Goal: Information Seeking & Learning: Learn about a topic

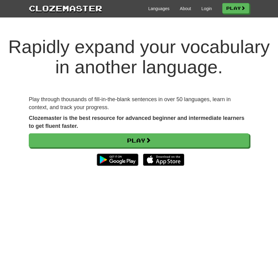
click at [31, 116] on strong "Clozemaster is the best resource for advanced beginner and intermediate learner…" at bounding box center [136, 122] width 215 height 14
click at [38, 115] on strong "Clozemaster is the best resource for advanced beginner and intermediate learner…" at bounding box center [136, 122] width 215 height 14
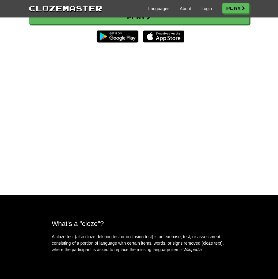
scroll to position [214, 0]
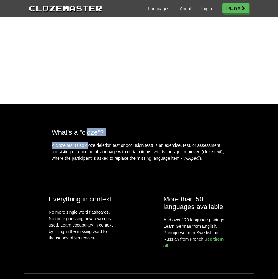
drag, startPoint x: 87, startPoint y: 150, endPoint x: 88, endPoint y: 147, distance: 3.5
click at [88, 148] on div "What's a "cloze"? A cloze test (also cloze deletion test or occlusion test) is …" at bounding box center [139, 144] width 184 height 33
click at [87, 136] on h2 "What's a "cloze"?" at bounding box center [139, 132] width 174 height 8
drag, startPoint x: 76, startPoint y: 146, endPoint x: 112, endPoint y: 147, distance: 35.8
click at [112, 136] on h2 "What's a "cloze"?" at bounding box center [139, 132] width 174 height 8
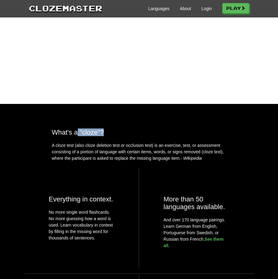
drag, startPoint x: 109, startPoint y: 147, endPoint x: 64, endPoint y: 143, distance: 45.1
click at [108, 136] on h2 "What's a "cloze"?" at bounding box center [139, 132] width 174 height 8
drag, startPoint x: 56, startPoint y: 143, endPoint x: 114, endPoint y: 148, distance: 58.0
click at [114, 136] on h2 "What's a "cloze"?" at bounding box center [139, 132] width 174 height 8
click at [90, 178] on div "What's a "cloze"? A cloze test (also cloze deletion test or occlusion test) is …" at bounding box center [139, 265] width 278 height 274
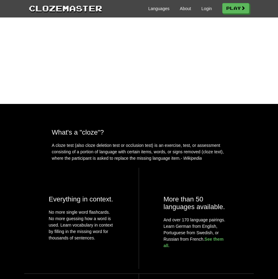
drag, startPoint x: 42, startPoint y: 144, endPoint x: 88, endPoint y: 157, distance: 48.6
click at [61, 148] on div "What's a "cloze"? A cloze test (also cloze deletion test or occlusion test) is …" at bounding box center [139, 265] width 278 height 274
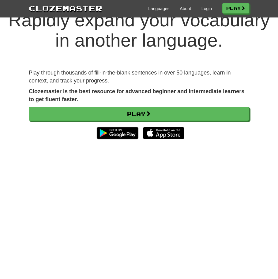
scroll to position [0, 0]
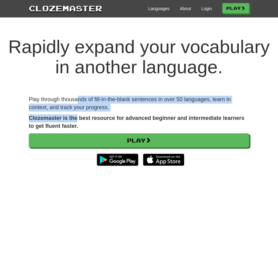
drag, startPoint x: 78, startPoint y: 101, endPoint x: 78, endPoint y: 120, distance: 18.7
click at [78, 120] on div "Play through thousands of fill-in-the-blank sentences in over 50 languages, lea…" at bounding box center [139, 135] width 230 height 79
click at [78, 120] on strong "Clozemaster is the best resource for advanced beginner and intermediate learner…" at bounding box center [136, 122] width 215 height 14
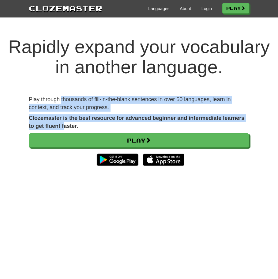
drag, startPoint x: 65, startPoint y: 125, endPoint x: 60, endPoint y: 90, distance: 35.8
click at [61, 90] on div "Rapidly expand your vocabulary in another language. Play through thousands of f…" at bounding box center [139, 171] width 278 height 294
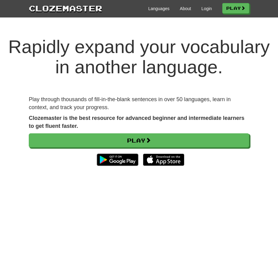
drag, startPoint x: 50, startPoint y: 101, endPoint x: 26, endPoint y: 96, distance: 24.1
click at [49, 101] on p "Play through thousands of fill-in-the-blank sentences in over 50 languages, lea…" at bounding box center [139, 104] width 220 height 16
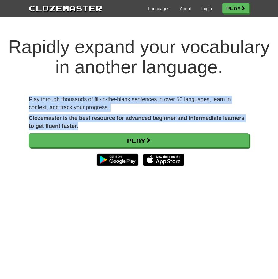
drag, startPoint x: 29, startPoint y: 99, endPoint x: 111, endPoint y: 122, distance: 85.2
click at [111, 122] on div "Play through thousands of fill-in-the-blank sentences in over 50 languages, lea…" at bounding box center [139, 135] width 230 height 79
drag, startPoint x: 106, startPoint y: 129, endPoint x: 103, endPoint y: 129, distance: 3.8
click at [106, 129] on p "Clozemaster is the best resource for advanced beginner and intermediate learner…" at bounding box center [139, 122] width 220 height 16
click at [95, 128] on p "Clozemaster is the best resource for advanced beginner and intermediate learner…" at bounding box center [139, 122] width 220 height 16
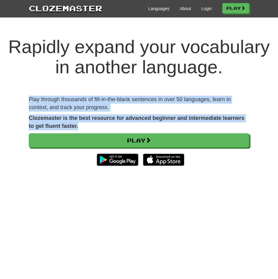
drag, startPoint x: 94, startPoint y: 124, endPoint x: 28, endPoint y: 92, distance: 73.4
click at [28, 92] on div "Rapidly expand your vocabulary in another language. Play through thousands of f…" at bounding box center [139, 171] width 278 height 294
click at [27, 92] on div "Rapidly expand your vocabulary in another language. Play through thousands of f…" at bounding box center [139, 171] width 278 height 294
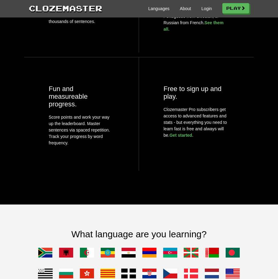
scroll to position [673, 0]
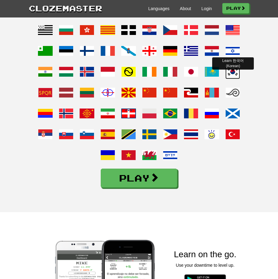
click at [229, 79] on span at bounding box center [232, 71] width 15 height 15
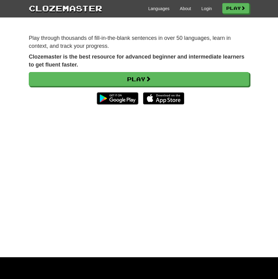
scroll to position [0, 0]
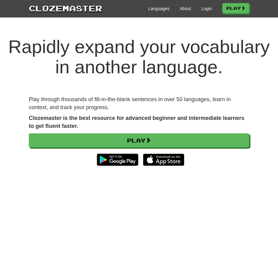
click at [68, 93] on div "Rapidly expand your vocabulary in another language. Play through thousands of f…" at bounding box center [139, 171] width 278 height 294
click at [28, 45] on h1 "Rapidly expand your vocabulary in another language." at bounding box center [139, 57] width 278 height 40
click at [53, 94] on div "Rapidly expand your vocabulary in another language. Play through thousands of f…" at bounding box center [139, 171] width 278 height 294
click at [73, 107] on p "Play through thousands of fill-in-the-blank sentences in over 50 languages, lea…" at bounding box center [139, 104] width 220 height 16
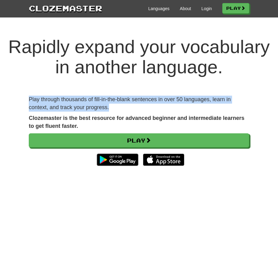
click at [73, 107] on p "Play through thousands of fill-in-the-blank sentences in over 50 languages, lea…" at bounding box center [139, 104] width 220 height 16
click at [44, 101] on p "Play through thousands of fill-in-the-blank sentences in over 50 languages, lea…" at bounding box center [139, 104] width 220 height 16
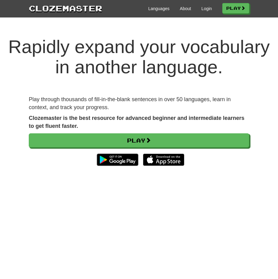
click at [45, 111] on p "Play through thousands of fill-in-the-blank sentences in over 50 languages, lea…" at bounding box center [139, 104] width 220 height 16
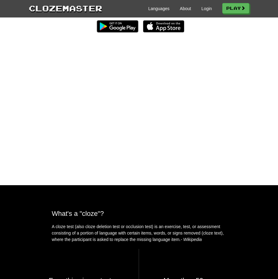
scroll to position [31, 0]
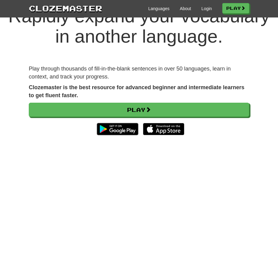
click at [77, 65] on p "Play through thousands of fill-in-the-blank sentences in over 50 languages, lea…" at bounding box center [139, 73] width 220 height 16
click at [57, 61] on div "Rapidly expand your vocabulary in another language. Play through thousands of f…" at bounding box center [139, 141] width 278 height 294
click at [54, 74] on p "Play through thousands of fill-in-the-blank sentences in over 50 languages, lea…" at bounding box center [139, 73] width 220 height 16
click at [53, 74] on p "Play through thousands of fill-in-the-blank sentences in over 50 languages, lea…" at bounding box center [139, 73] width 220 height 16
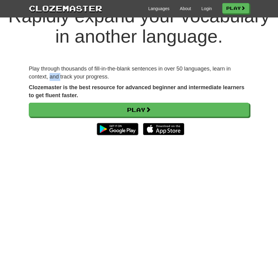
click at [53, 74] on p "Play through thousands of fill-in-the-blank sentences in over 50 languages, lea…" at bounding box center [139, 73] width 220 height 16
click at [37, 68] on p "Play through thousands of fill-in-the-blank sentences in over 50 languages, lea…" at bounding box center [139, 73] width 220 height 16
click at [22, 39] on h1 "Rapidly expand your vocabulary in another language." at bounding box center [139, 26] width 278 height 40
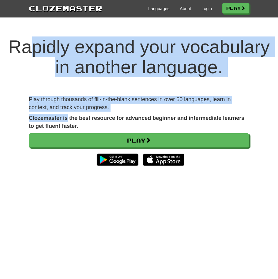
drag, startPoint x: 29, startPoint y: 42, endPoint x: 68, endPoint y: 118, distance: 85.6
click at [68, 118] on div "Rapidly expand your vocabulary in another language. Play through thousands of f…" at bounding box center [139, 171] width 278 height 294
click at [69, 119] on strong "Clozemaster is the best resource for advanced beginner and intermediate learner…" at bounding box center [136, 122] width 215 height 14
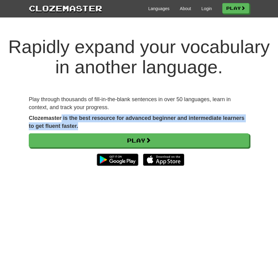
drag, startPoint x: 79, startPoint y: 124, endPoint x: 61, endPoint y: 118, distance: 19.4
click at [61, 118] on p "Clozemaster is the best resource for advanced beginner and intermediate learner…" at bounding box center [139, 122] width 220 height 16
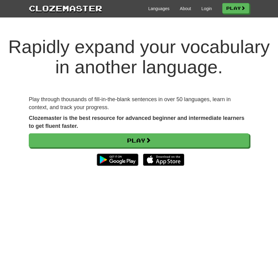
click at [62, 103] on p "Play through thousands of fill-in-the-blank sentences in over 50 languages, lea…" at bounding box center [139, 104] width 220 height 16
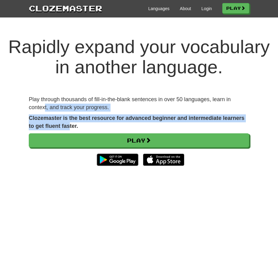
drag, startPoint x: 46, startPoint y: 104, endPoint x: 69, endPoint y: 122, distance: 29.5
click at [69, 122] on div "Play through thousands of fill-in-the-blank sentences in over 50 languages, lea…" at bounding box center [139, 135] width 230 height 79
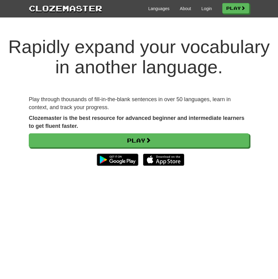
click at [71, 123] on strong "Clozemaster is the best resource for advanced beginner and intermediate learner…" at bounding box center [136, 122] width 215 height 14
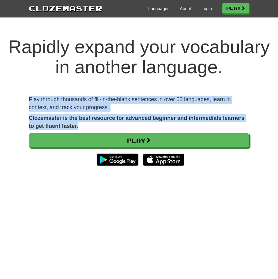
drag, startPoint x: 81, startPoint y: 124, endPoint x: 29, endPoint y: 99, distance: 57.0
click at [29, 99] on div "Play through thousands of fill-in-the-blank sentences in over 50 languages, lea…" at bounding box center [139, 135] width 230 height 79
click at [29, 99] on p "Play through thousands of fill-in-the-blank sentences in over 50 languages, lea…" at bounding box center [139, 104] width 220 height 16
drag, startPoint x: 29, startPoint y: 99, endPoint x: 54, endPoint y: 126, distance: 36.2
click at [54, 126] on div "Play through thousands of fill-in-the-blank sentences in over 50 languages, lea…" at bounding box center [139, 135] width 230 height 79
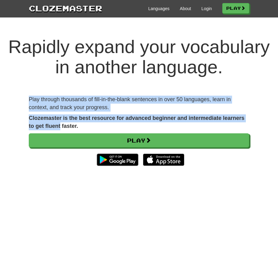
click at [54, 126] on strong "Clozemaster is the best resource for advanced beginner and intermediate learner…" at bounding box center [136, 122] width 215 height 14
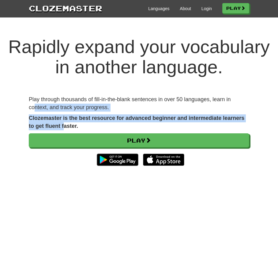
drag, startPoint x: 64, startPoint y: 127, endPoint x: 31, endPoint y: 105, distance: 40.2
click at [35, 109] on div "Play through thousands of fill-in-the-blank sentences in over 50 languages, lea…" at bounding box center [139, 135] width 230 height 79
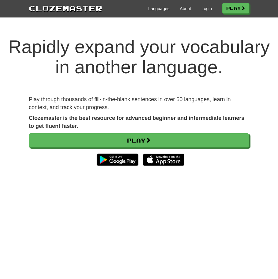
click at [27, 100] on div "Play through thousands of fill-in-the-blank sentences in over 50 languages, lea…" at bounding box center [139, 135] width 230 height 79
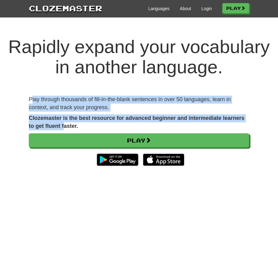
drag, startPoint x: 31, startPoint y: 98, endPoint x: 63, endPoint y: 128, distance: 43.8
click at [63, 128] on div "Play through thousands of fill-in-the-blank sentences in over 50 languages, lea…" at bounding box center [139, 135] width 230 height 79
click at [62, 124] on strong "Clozemaster is the best resource for advanced beginner and intermediate learner…" at bounding box center [136, 122] width 215 height 14
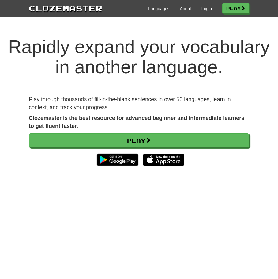
click at [50, 123] on strong "Clozemaster is the best resource for advanced beginner and intermediate learner…" at bounding box center [136, 122] width 215 height 14
click at [36, 101] on p "Play through thousands of fill-in-the-blank sentences in over 50 languages, lea…" at bounding box center [139, 104] width 220 height 16
click at [43, 102] on p "Play through thousands of fill-in-the-blank sentences in over 50 languages, lea…" at bounding box center [139, 104] width 220 height 16
click at [44, 103] on p "Play through thousands of fill-in-the-blank sentences in over 50 languages, lea…" at bounding box center [139, 104] width 220 height 16
click at [51, 96] on p "Play through thousands of fill-in-the-blank sentences in over 50 languages, lea…" at bounding box center [139, 104] width 220 height 16
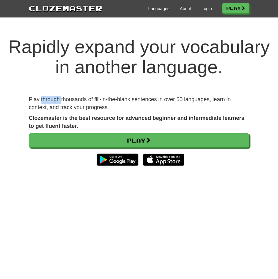
click at [51, 96] on p "Play through thousands of fill-in-the-blank sentences in over 50 languages, lea…" at bounding box center [139, 104] width 220 height 16
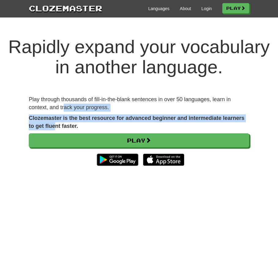
drag, startPoint x: 55, startPoint y: 125, endPoint x: 63, endPoint y: 103, distance: 23.1
click at [63, 103] on div "Play through thousands of fill-in-the-blank sentences in over 50 languages, lea…" at bounding box center [139, 135] width 230 height 79
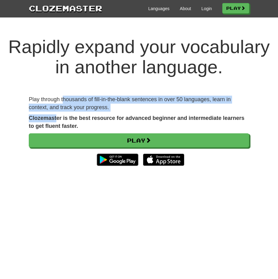
drag, startPoint x: 64, startPoint y: 99, endPoint x: 68, endPoint y: 121, distance: 22.0
click at [56, 112] on div "Play through thousands of fill-in-the-blank sentences in over 50 languages, lea…" at bounding box center [139, 135] width 230 height 79
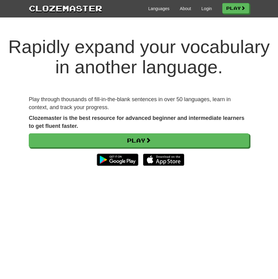
click at [99, 113] on div "Play through thousands of fill-in-the-blank sentences in over 50 languages, lea…" at bounding box center [139, 135] width 230 height 79
click at [44, 109] on p "Play through thousands of fill-in-the-blank sentences in over 50 languages, lea…" at bounding box center [139, 104] width 220 height 16
drag, startPoint x: 49, startPoint y: 104, endPoint x: 45, endPoint y: 120, distance: 16.6
click at [45, 120] on div "Play through thousands of fill-in-the-blank sentences in over 50 languages, lea…" at bounding box center [139, 135] width 230 height 79
click at [52, 112] on div "Play through thousands of fill-in-the-blank sentences in over 50 languages, lea…" at bounding box center [139, 135] width 230 height 79
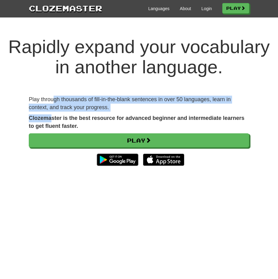
drag, startPoint x: 51, startPoint y: 116, endPoint x: 54, endPoint y: 99, distance: 18.1
click at [54, 99] on div "Play through thousands of fill-in-the-blank sentences in over 50 languages, lea…" at bounding box center [139, 135] width 230 height 79
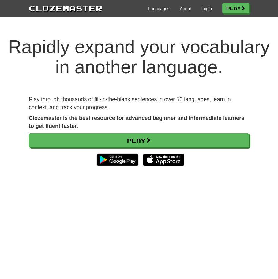
click at [51, 98] on p "Play through thousands of fill-in-the-blank sentences in over 50 languages, lea…" at bounding box center [139, 104] width 220 height 16
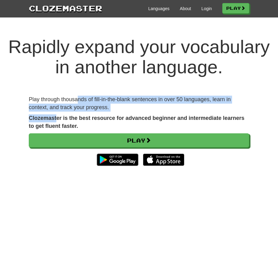
drag, startPoint x: 79, startPoint y: 97, endPoint x: 57, endPoint y: 122, distance: 33.0
click at [57, 122] on div "Play through thousands of fill-in-the-blank sentences in over 50 languages, lea…" at bounding box center [139, 135] width 230 height 79
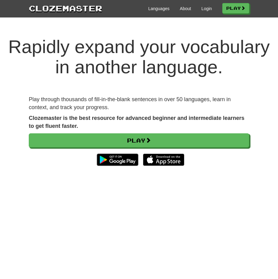
click at [55, 123] on p "Clozemaster is the best resource for advanced beginner and intermediate learner…" at bounding box center [139, 122] width 220 height 16
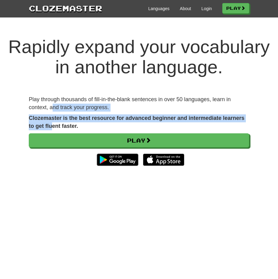
drag, startPoint x: 53, startPoint y: 125, endPoint x: 52, endPoint y: 109, distance: 16.0
click at [52, 109] on div "Play through thousands of fill-in-the-blank sentences in over 50 languages, lea…" at bounding box center [139, 135] width 230 height 79
click at [54, 107] on p "Play through thousands of fill-in-the-blank sentences in over 50 languages, lea…" at bounding box center [139, 104] width 220 height 16
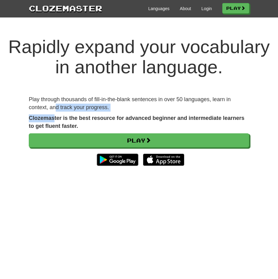
drag, startPoint x: 56, startPoint y: 108, endPoint x: 54, endPoint y: 122, distance: 14.2
click at [54, 122] on div "Play through thousands of fill-in-the-blank sentences in over 50 languages, lea…" at bounding box center [139, 135] width 230 height 79
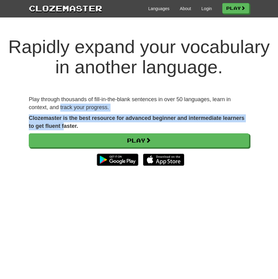
drag, startPoint x: 64, startPoint y: 126, endPoint x: 60, endPoint y: 105, distance: 21.9
click at [60, 105] on div "Play through thousands of fill-in-the-blank sentences in over 50 languages, lea…" at bounding box center [139, 135] width 230 height 79
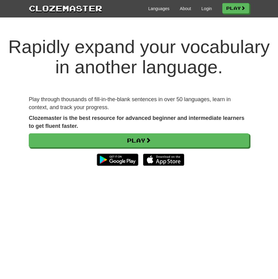
click at [60, 103] on p "Play through thousands of fill-in-the-blank sentences in over 50 languages, lea…" at bounding box center [139, 104] width 220 height 16
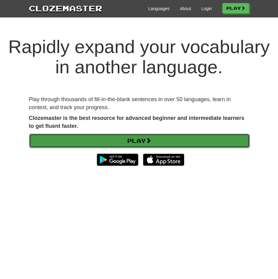
click at [76, 134] on link "Play" at bounding box center [139, 140] width 220 height 14
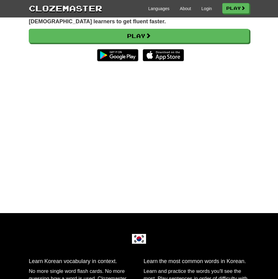
scroll to position [31, 0]
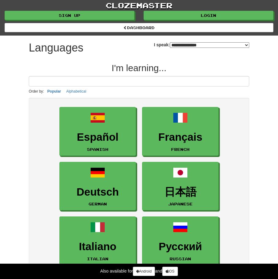
select select "*******"
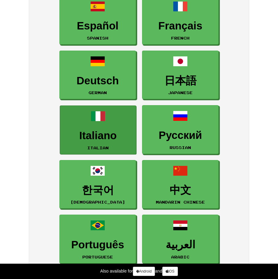
scroll to position [92, 0]
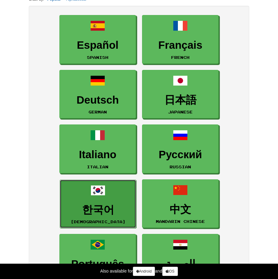
click at [97, 210] on h3 "한국어" at bounding box center [98, 210] width 70 height 12
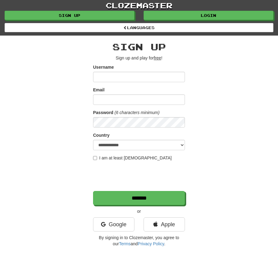
click at [42, 66] on div "**********" at bounding box center [139, 143] width 230 height 214
click at [237, 85] on div "**********" at bounding box center [139, 143] width 230 height 214
drag, startPoint x: 212, startPoint y: 108, endPoint x: 251, endPoint y: 108, distance: 39.8
click at [216, 108] on div "**********" at bounding box center [139, 143] width 230 height 214
drag, startPoint x: 37, startPoint y: 146, endPoint x: 22, endPoint y: 147, distance: 14.7
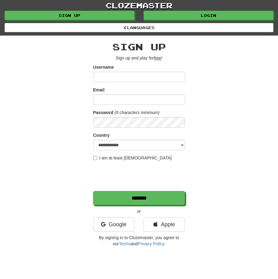
click at [37, 146] on div "**********" at bounding box center [139, 143] width 230 height 214
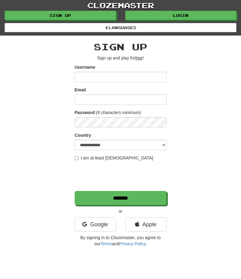
click at [51, 170] on div "**********" at bounding box center [121, 143] width 230 height 214
click at [31, 165] on div "**********" at bounding box center [121, 143] width 230 height 214
click at [41, 94] on div "**********" at bounding box center [121, 143] width 230 height 214
click at [96, 71] on div "Username" at bounding box center [121, 73] width 92 height 18
click at [94, 77] on input "Username" at bounding box center [121, 77] width 92 height 10
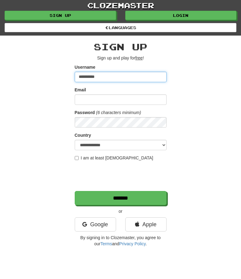
type input "**********"
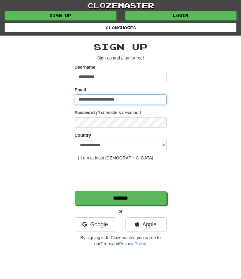
type input "**********"
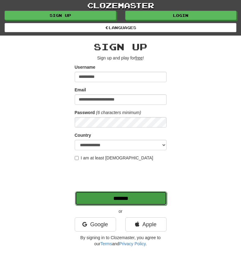
click at [130, 198] on input "*******" at bounding box center [121, 198] width 92 height 14
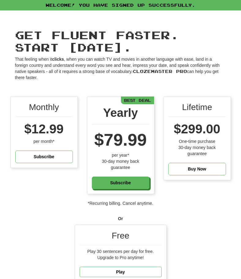
click at [42, 194] on div "Monthly $12.99 per month* Subscribe Yearly $79.99 per year* 30-day money back g…" at bounding box center [121, 148] width 230 height 104
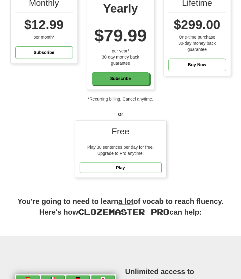
scroll to position [153, 0]
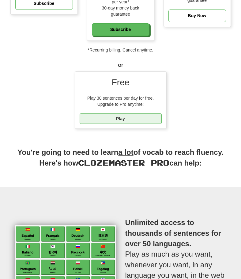
drag, startPoint x: 123, startPoint y: 124, endPoint x: 123, endPoint y: 118, distance: 5.2
click at [123, 124] on div "Free Play 30 sentences per day for free. Upgrade to Pro anytime! Play" at bounding box center [120, 100] width 91 height 57
click at [123, 118] on link "Play" at bounding box center [121, 118] width 82 height 10
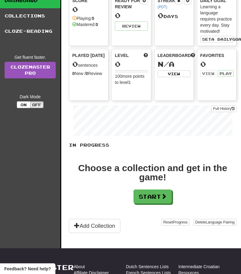
scroll to position [92, 0]
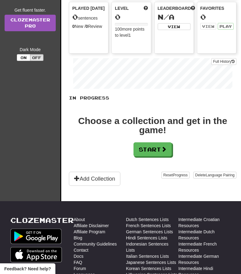
click at [146, 126] on div "Choose a collection and get in the game!" at bounding box center [152, 125] width 167 height 18
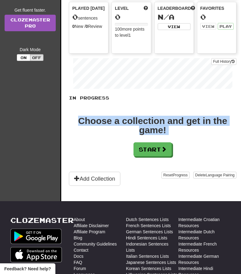
click at [146, 126] on div "Choose a collection and get in the game!" at bounding box center [152, 125] width 167 height 18
click at [124, 117] on div "Choose a collection and get in the game!" at bounding box center [152, 125] width 167 height 18
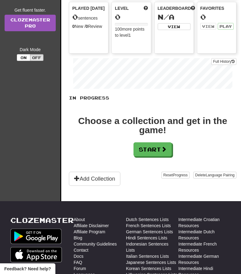
click at [118, 120] on div "Choose a collection and get in the game!" at bounding box center [152, 125] width 167 height 18
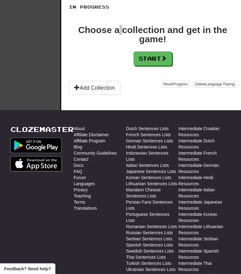
scroll to position [245, 0]
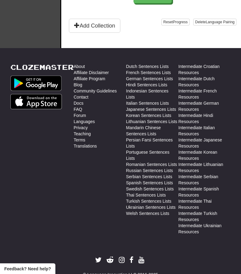
click at [36, 253] on div "Clozemaster About Affiliate Disclaimer Affiliate Program Blog Community Guideli…" at bounding box center [121, 170] width 230 height 214
click at [43, 220] on div "Clozemaster" at bounding box center [41, 150] width 63 height 174
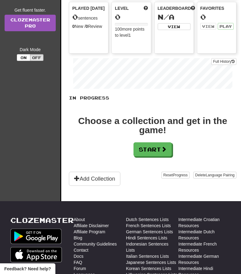
scroll to position [0, 0]
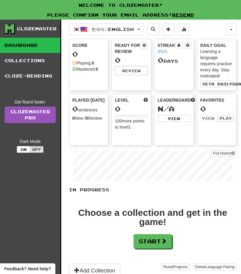
click at [25, 176] on div "Clozemaster Dashboard Collections Cloze-Reading Get fluent faster. Clozemaster …" at bounding box center [30, 156] width 61 height 273
click at [26, 147] on button "On" at bounding box center [23, 149] width 13 height 7
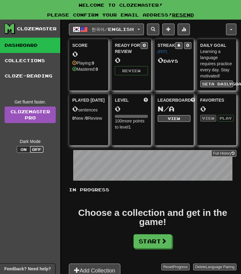
click at [34, 149] on button "Off" at bounding box center [36, 149] width 13 height 7
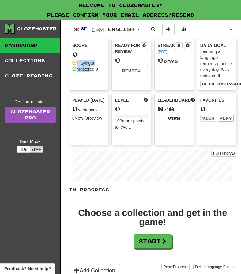
drag, startPoint x: 90, startPoint y: 58, endPoint x: 88, endPoint y: 79, distance: 21.2
click at [88, 79] on div "Score 0 Playing: 0 Mastered: 0" at bounding box center [88, 65] width 39 height 52
click at [85, 69] on div "Mastered: 0" at bounding box center [85, 69] width 26 height 6
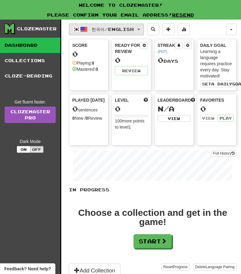
click at [143, 27] on button "한국어 / English" at bounding box center [106, 30] width 75 height 12
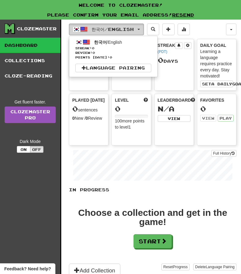
click at [143, 27] on button "한국어 / English" at bounding box center [106, 30] width 75 height 12
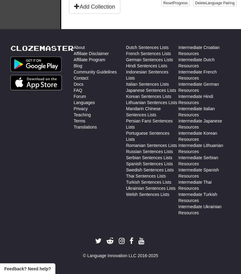
scroll to position [112, 0]
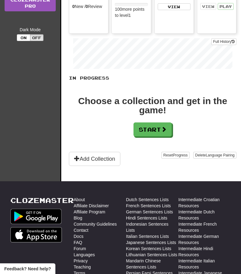
click at [102, 109] on div "Choose a collection and get in the game!" at bounding box center [152, 105] width 167 height 18
click at [103, 104] on div "Choose a collection and get in the game!" at bounding box center [152, 105] width 167 height 18
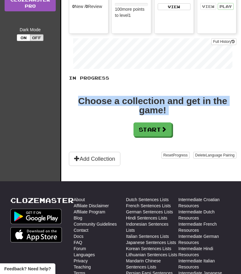
click at [103, 104] on div "Choose a collection and get in the game!" at bounding box center [152, 105] width 167 height 18
click at [148, 96] on div "Choose a collection and get in the game!" at bounding box center [152, 105] width 167 height 18
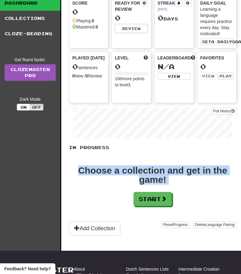
scroll to position [0, 0]
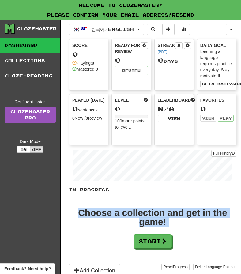
drag, startPoint x: 116, startPoint y: 217, endPoint x: 84, endPoint y: 204, distance: 34.2
click at [116, 218] on div "Choose a collection and get in the game!" at bounding box center [152, 217] width 167 height 18
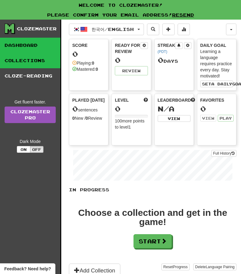
click at [24, 61] on link "Collections" at bounding box center [30, 60] width 60 height 15
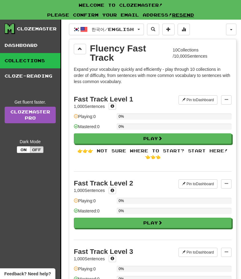
click at [117, 74] on p "Expand your vocabulary quickly and efficiently - play through 10 collections in…" at bounding box center [153, 75] width 158 height 18
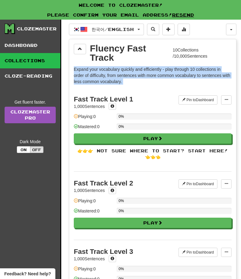
click at [117, 74] on p "Expand your vocabulary quickly and efficiently - play through 10 collections in…" at bounding box center [153, 75] width 158 height 18
click at [103, 73] on p "Expand your vocabulary quickly and efficiently - play through 10 collections in…" at bounding box center [153, 75] width 158 height 18
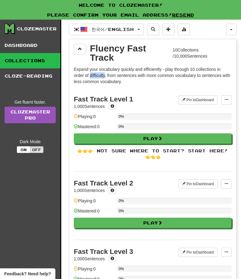
click at [103, 73] on p "Expand your vocabulary quickly and efficiently - play through 10 collections in…" at bounding box center [153, 75] width 158 height 18
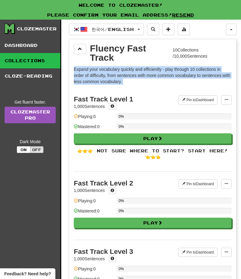
click at [103, 73] on p "Expand your vocabulary quickly and efficiently - play through 10 collections in…" at bounding box center [153, 75] width 158 height 18
click at [77, 73] on p "Expand your vocabulary quickly and efficiently - play through 10 collections in…" at bounding box center [153, 75] width 158 height 18
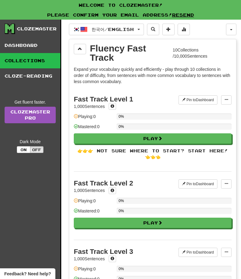
click at [27, 59] on link "Collections" at bounding box center [30, 60] width 60 height 15
click at [107, 72] on p "Expand your vocabulary quickly and efficiently - play through 10 collections in…" at bounding box center [153, 75] width 158 height 18
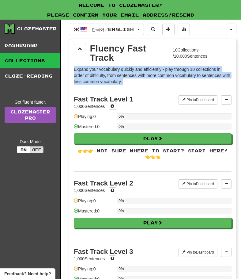
click at [107, 72] on p "Expand your vocabulary quickly and efficiently - play through 10 collections in…" at bounding box center [153, 75] width 158 height 18
click at [99, 73] on p "Expand your vocabulary quickly and efficiently - play through 10 collections in…" at bounding box center [153, 75] width 158 height 18
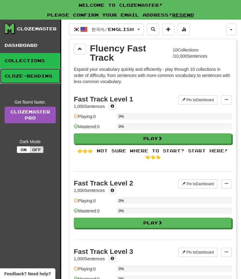
click at [33, 79] on link "Cloze-Reading" at bounding box center [30, 75] width 60 height 15
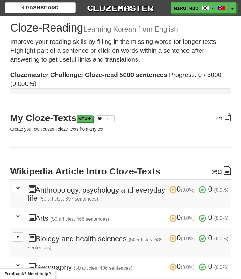
click at [44, 169] on h2 "Wikipedia Article Intro Cloze-Texts" at bounding box center [120, 171] width 220 height 10
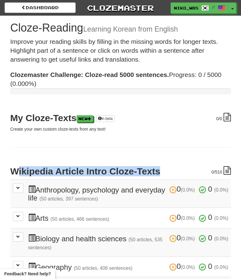
click at [44, 169] on h2 "Wikipedia Article Intro Cloze-Texts" at bounding box center [120, 171] width 220 height 10
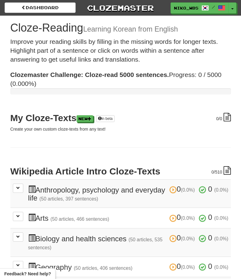
click at [40, 153] on div "0 /0 My Cloze-Texts New in beta Create your own custom cloze-texts from any tex…" at bounding box center [120, 274] width 220 height 322
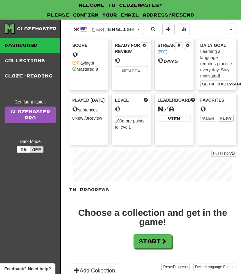
click at [43, 197] on div "Clozemaster Dashboard Collections Cloze-Reading Get fluent faster. Clozemaster …" at bounding box center [30, 156] width 61 height 273
